Goal: Feedback & Contribution: Leave review/rating

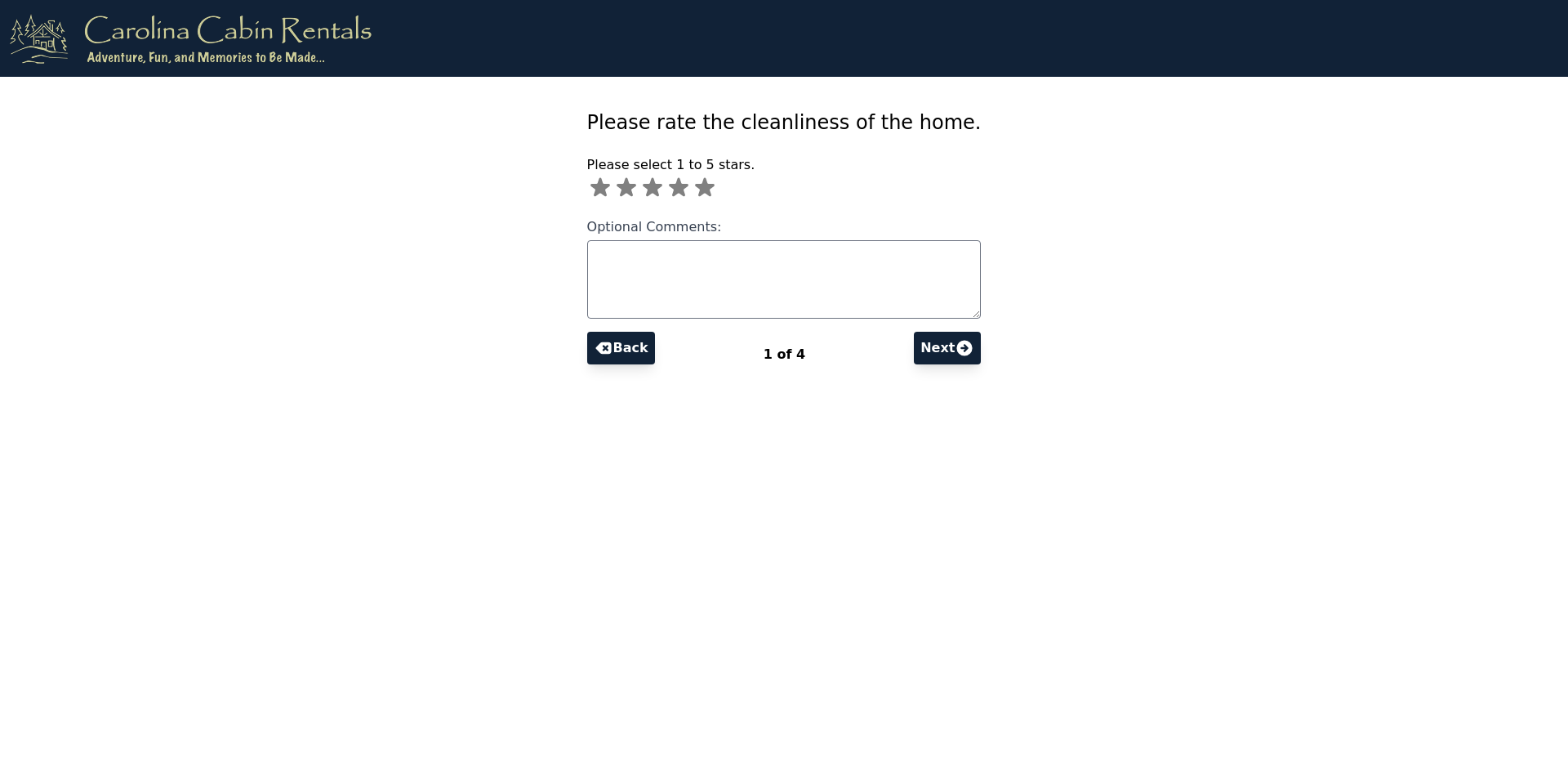
click at [715, 188] on icon at bounding box center [705, 187] width 19 height 19
click at [754, 288] on textarea "Optional Comments:" at bounding box center [784, 279] width 395 height 79
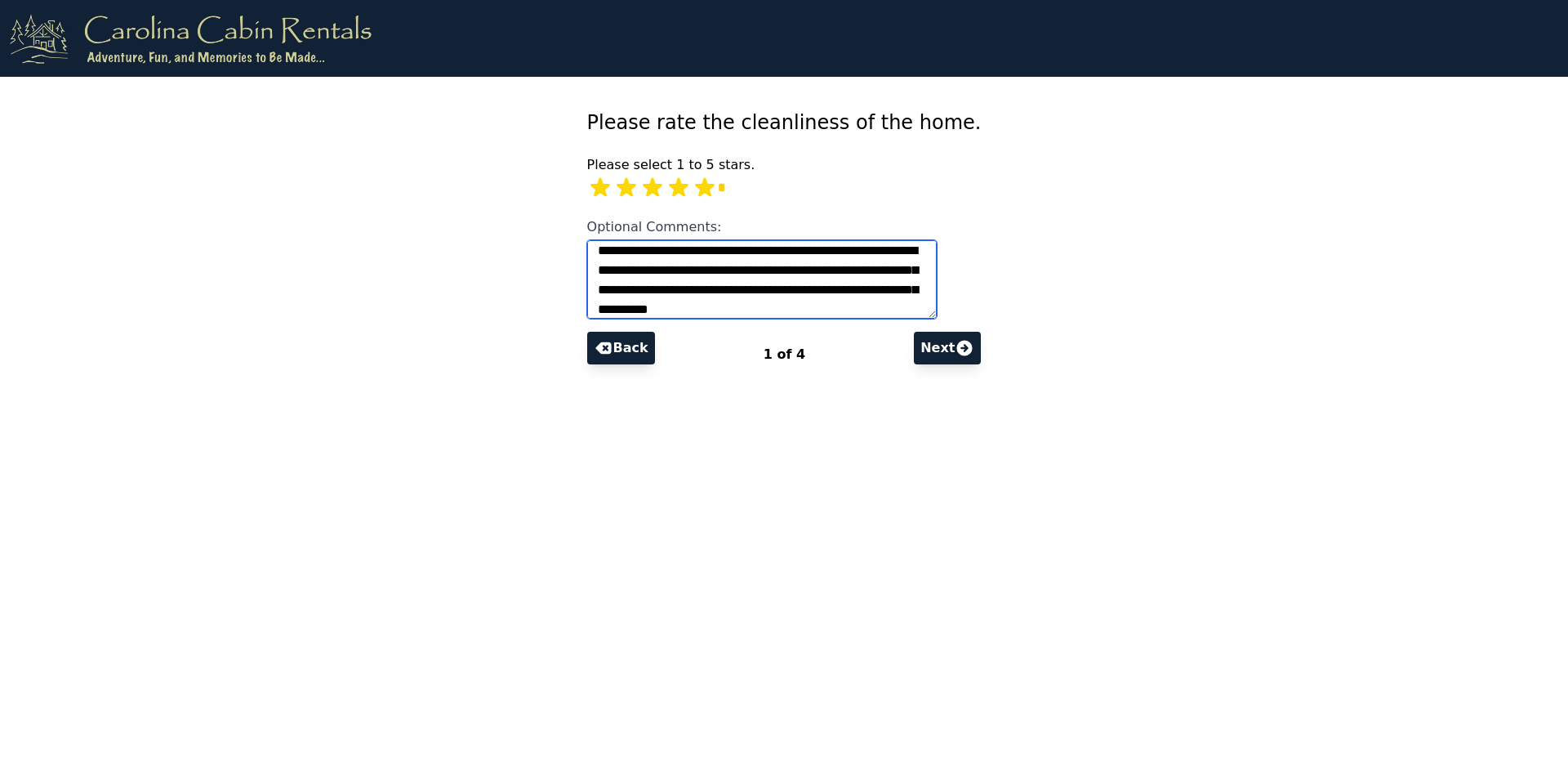
scroll to position [27, 0]
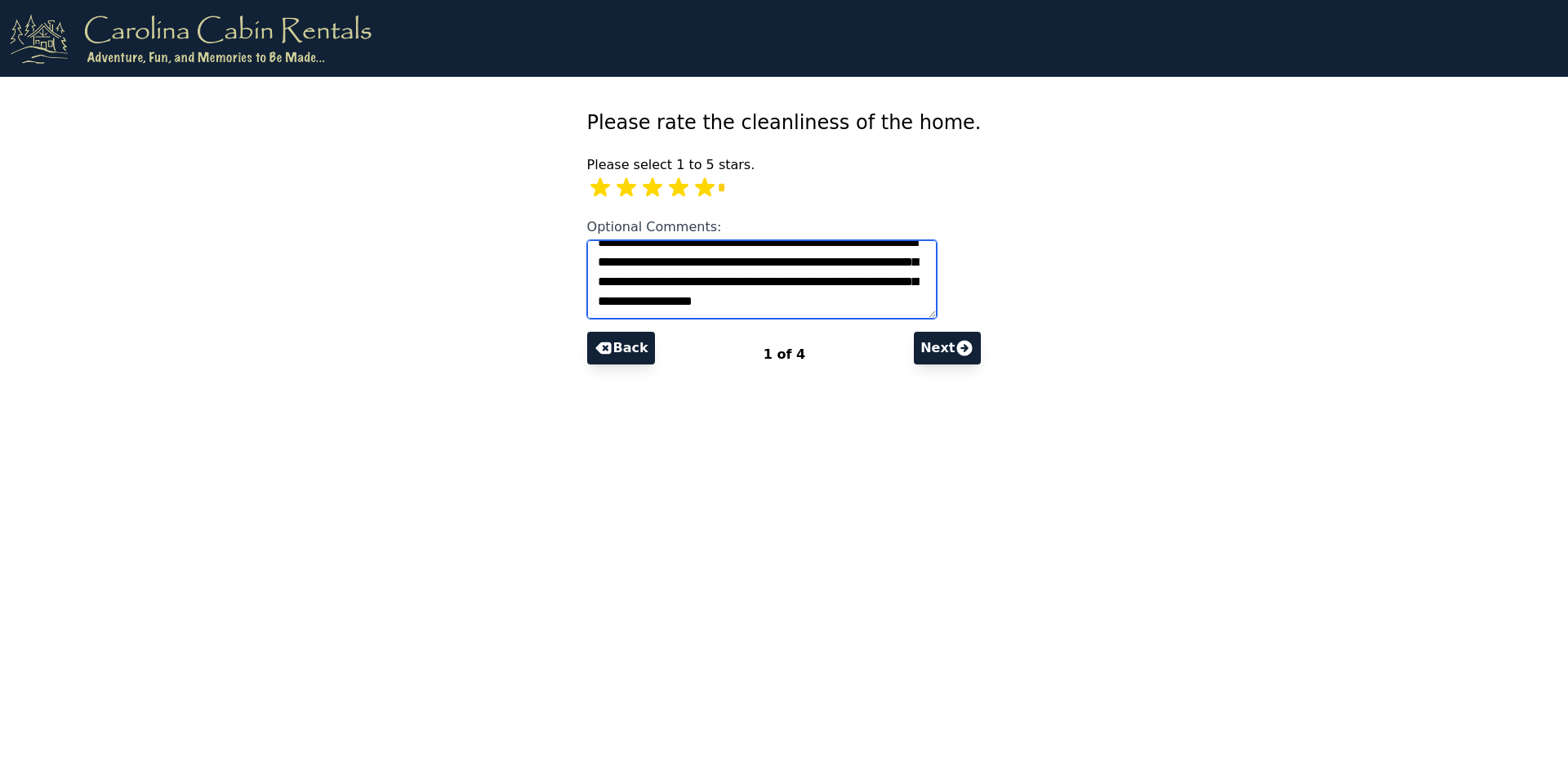
type textarea "**********"
click at [958, 351] on icon at bounding box center [966, 348] width 16 height 16
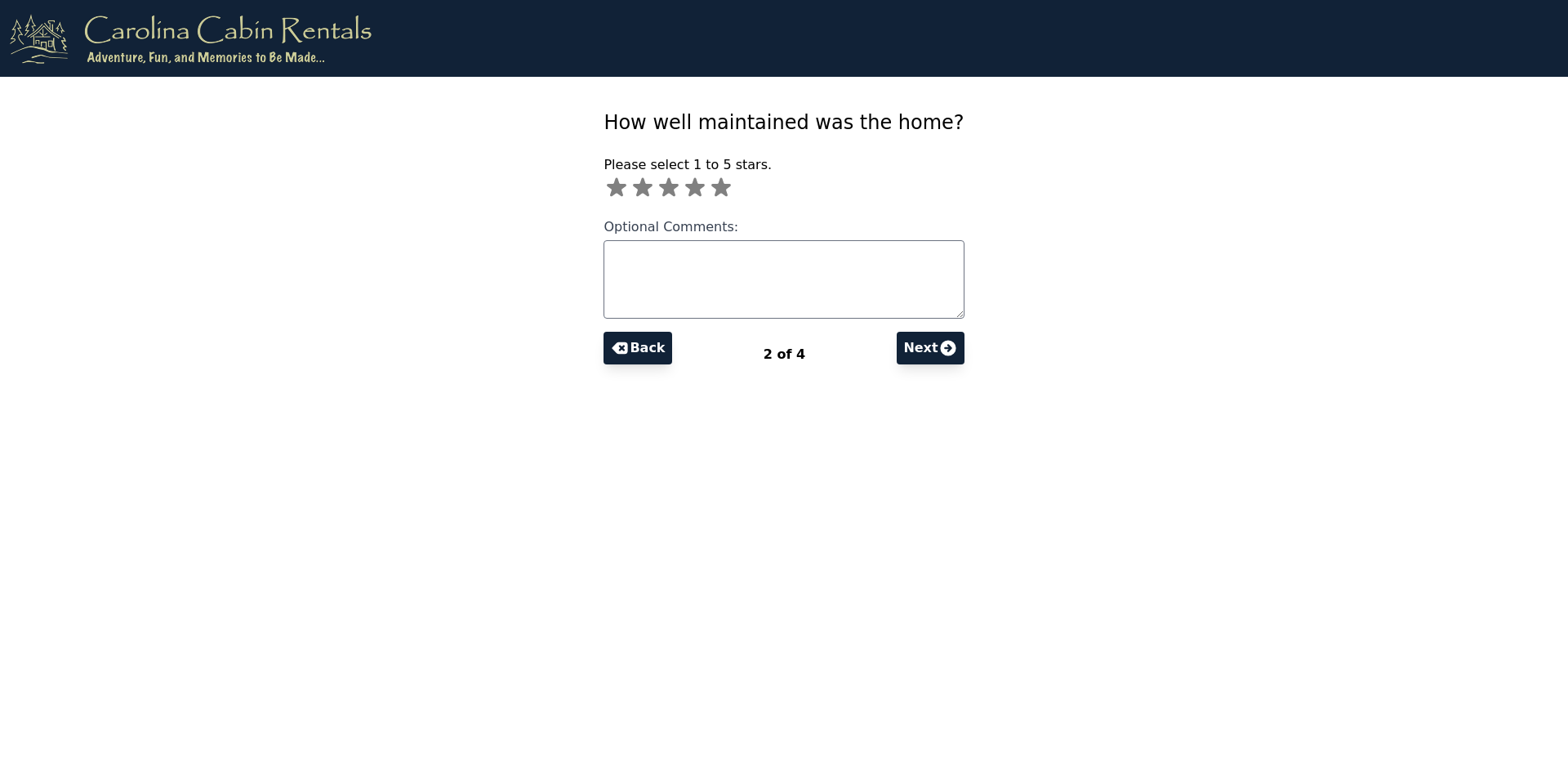
click at [755, 194] on div "Please select 1 to 5 stars." at bounding box center [784, 178] width 360 height 46
click at [734, 193] on icon at bounding box center [722, 188] width 27 height 27
click at [909, 345] on button "Next" at bounding box center [930, 347] width 67 height 33
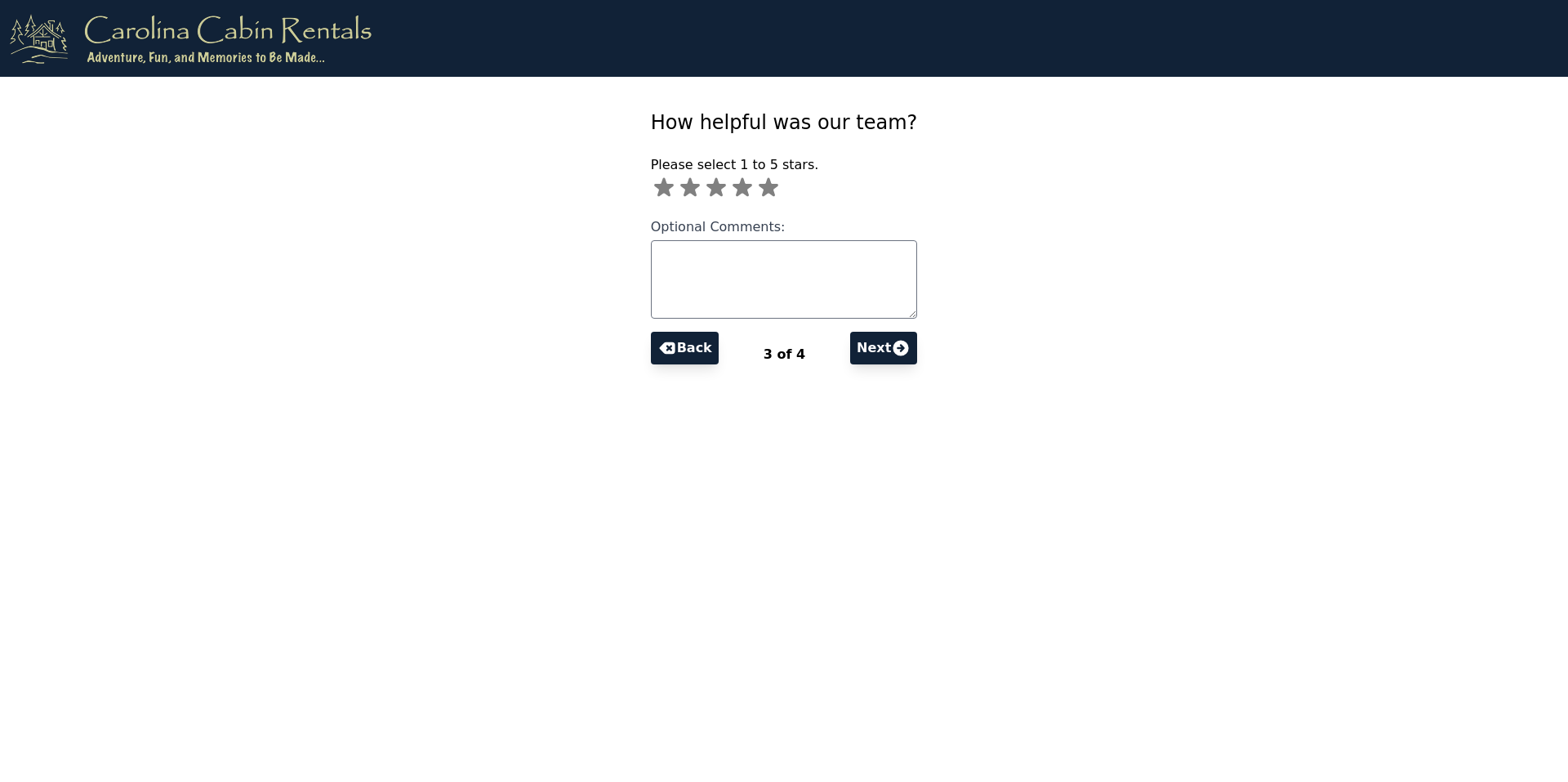
click at [778, 186] on icon at bounding box center [769, 187] width 19 height 19
click at [898, 353] on icon at bounding box center [901, 348] width 19 height 19
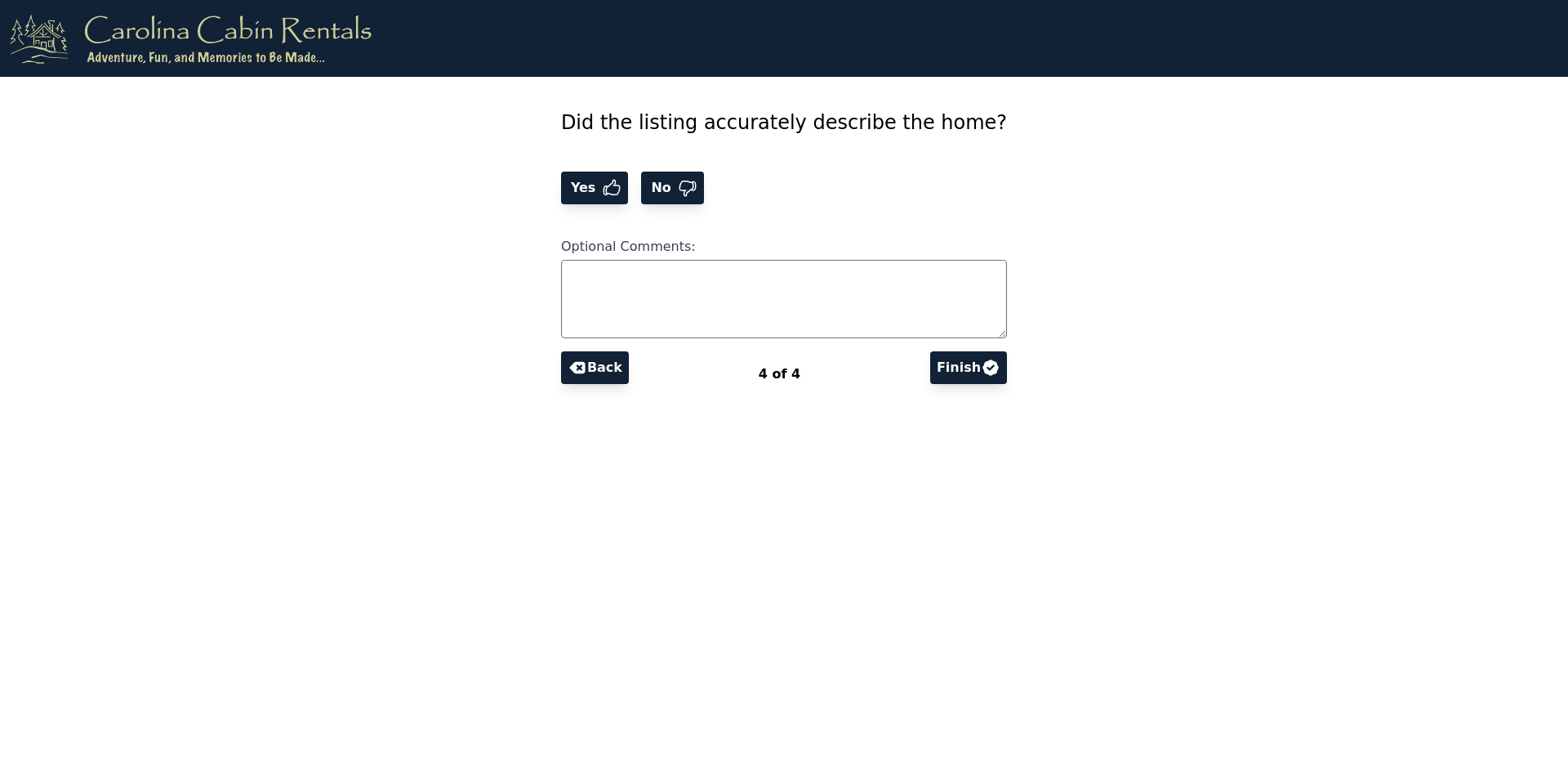
click at [621, 187] on icon at bounding box center [612, 186] width 16 height 15
click at [958, 382] on button "Finish" at bounding box center [968, 368] width 77 height 33
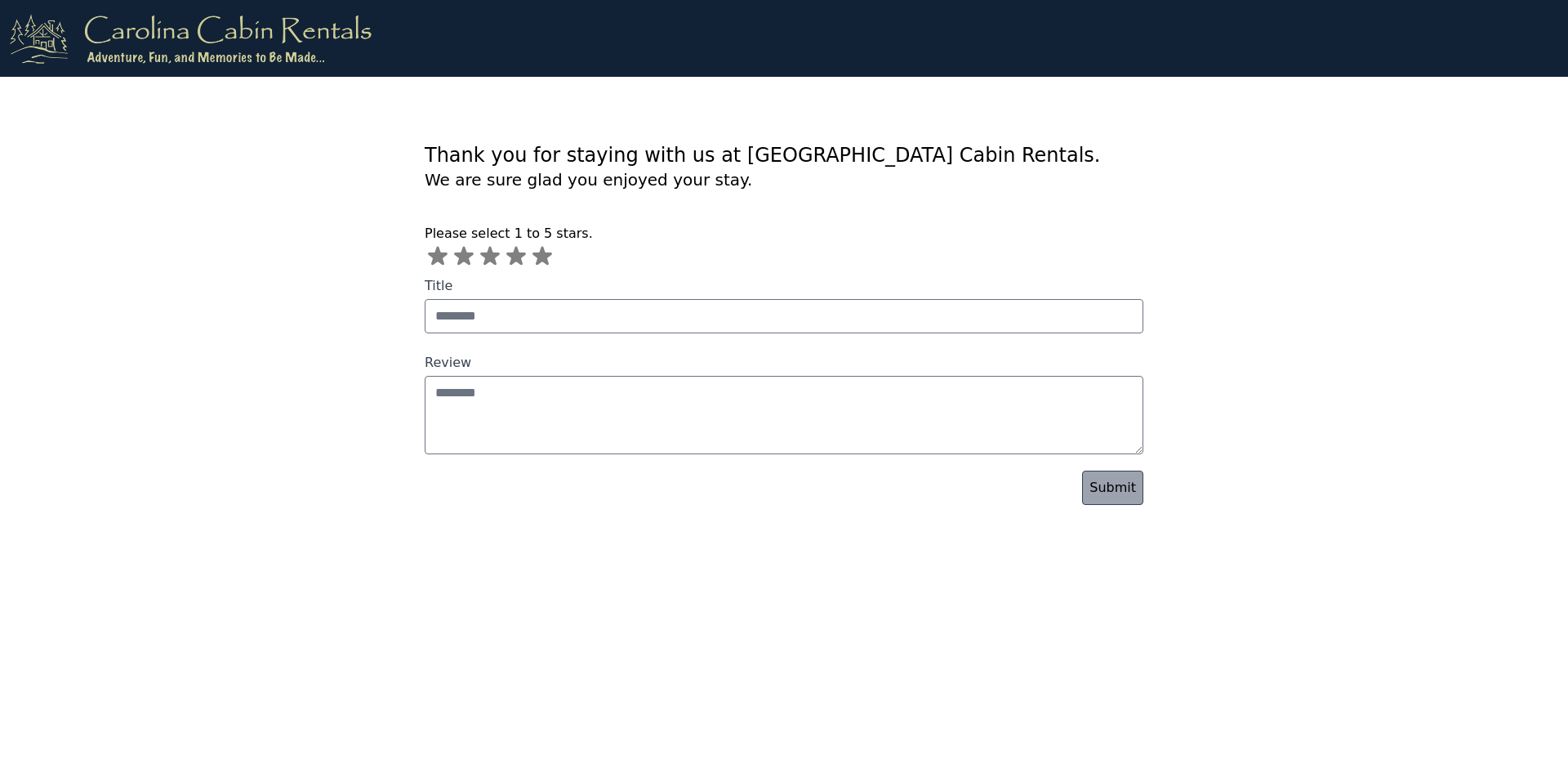
click at [548, 262] on icon at bounding box center [542, 255] width 19 height 19
click at [1126, 495] on link "Submit" at bounding box center [1112, 488] width 61 height 34
